Goal: Task Accomplishment & Management: Use online tool/utility

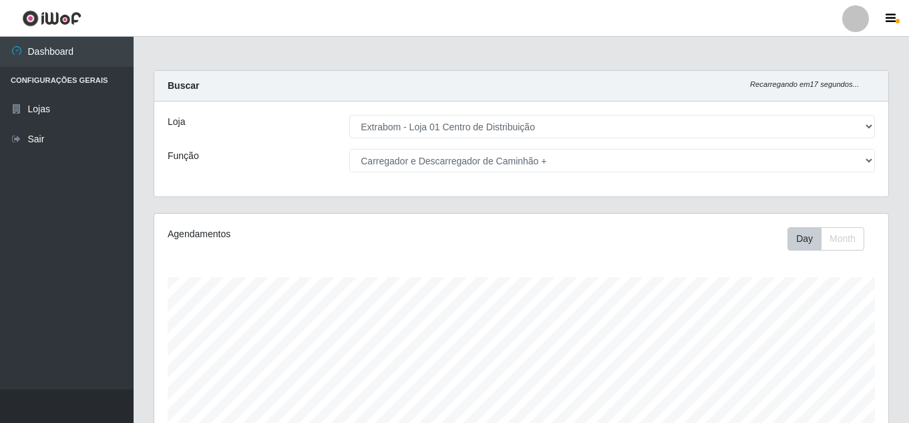
select select "435"
select select "138"
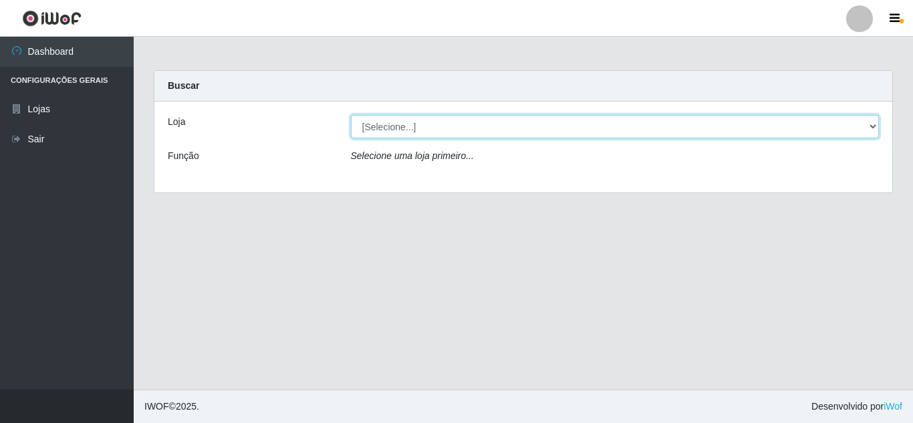
click at [398, 130] on select "[Selecione...] Extrabom - Loja 01 Centro de Distribuição" at bounding box center [615, 126] width 528 height 23
select select "435"
click at [351, 115] on select "[Selecione...] Extrabom - Loja 01 Centro de Distribuição" at bounding box center [615, 126] width 528 height 23
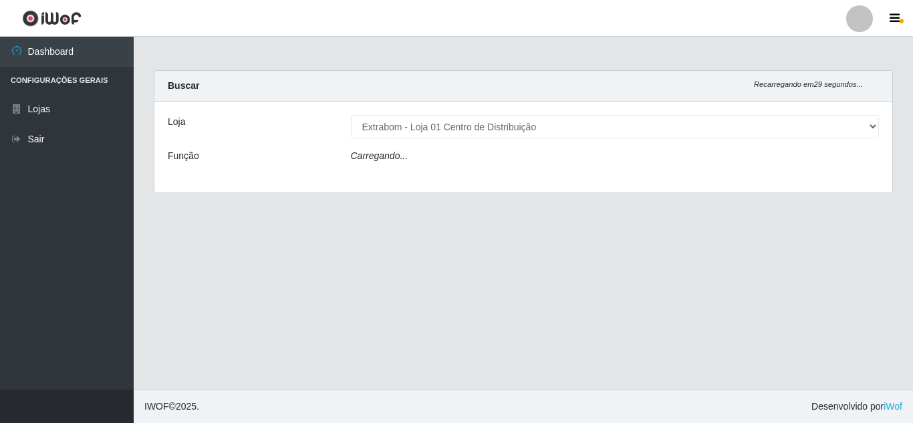
click at [398, 156] on icon "Carregando..." at bounding box center [379, 155] width 57 height 11
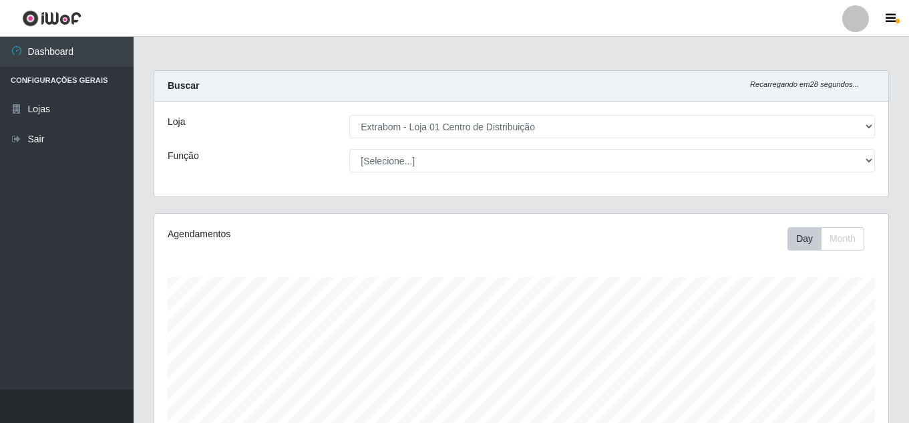
scroll to position [277, 734]
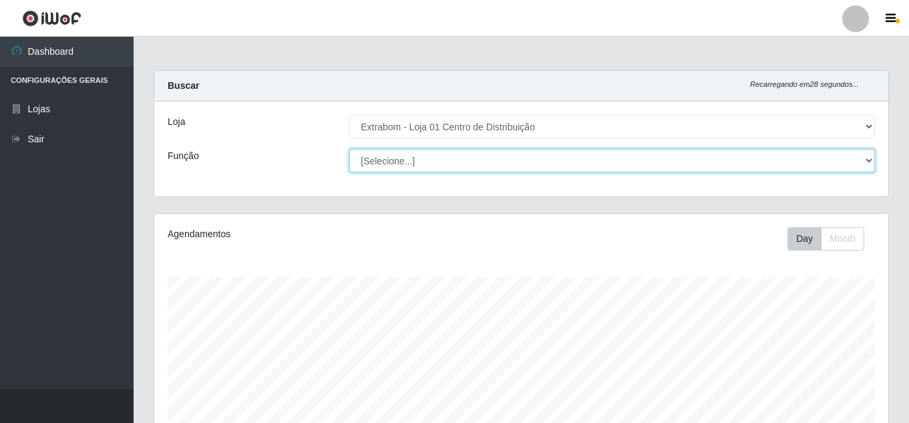
click at [392, 158] on select "[Selecione...] Carregador e Descarregador de Caminhão Carregador e Descarregado…" at bounding box center [612, 160] width 526 height 23
click at [349, 149] on select "[Selecione...] Carregador e Descarregador de Caminhão Carregador e Descarregado…" at bounding box center [612, 160] width 526 height 23
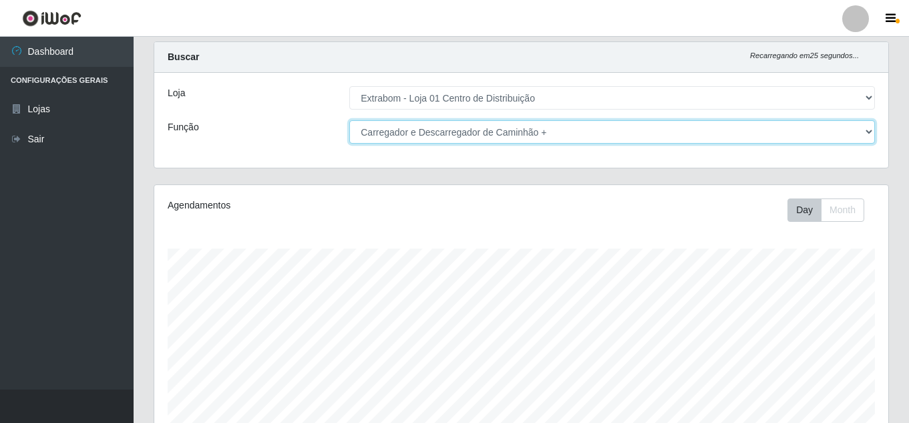
scroll to position [0, 0]
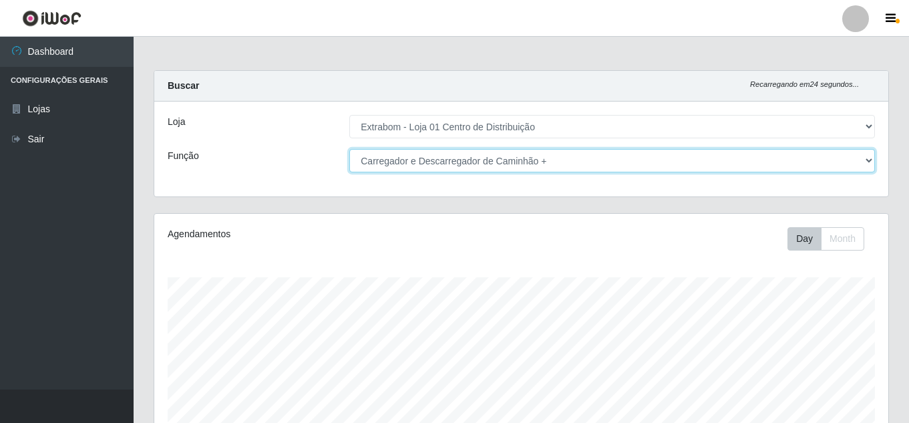
click at [507, 167] on select "[Selecione...] Carregador e Descarregador de Caminhão Carregador e Descarregado…" at bounding box center [612, 160] width 526 height 23
select select "11"
click at [349, 149] on select "[Selecione...] Carregador e Descarregador de Caminhão Carregador e Descarregado…" at bounding box center [612, 160] width 526 height 23
